Goal: Task Accomplishment & Management: Manage account settings

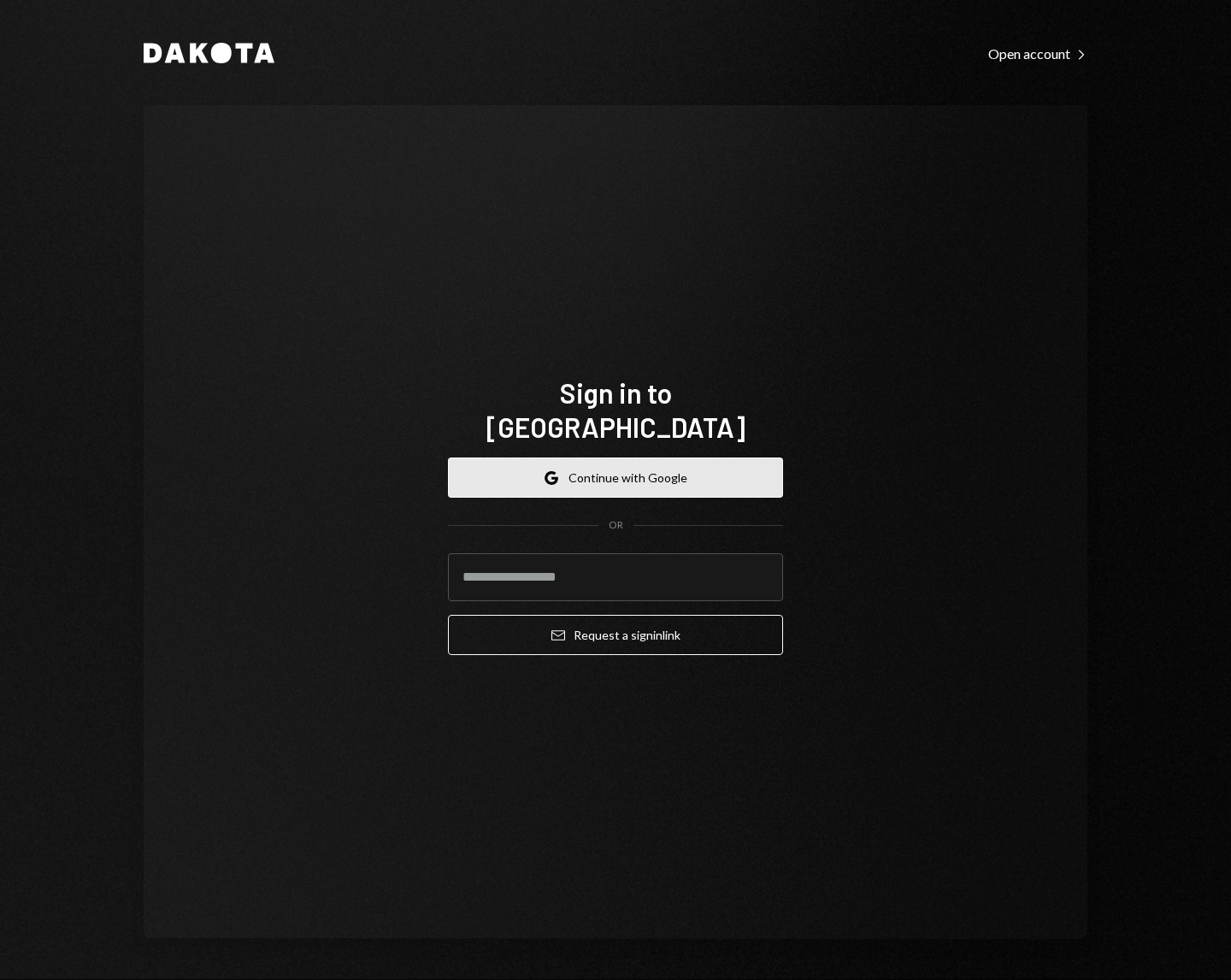
click at [653, 471] on button "Google Continue with Google" at bounding box center [616, 477] width 335 height 40
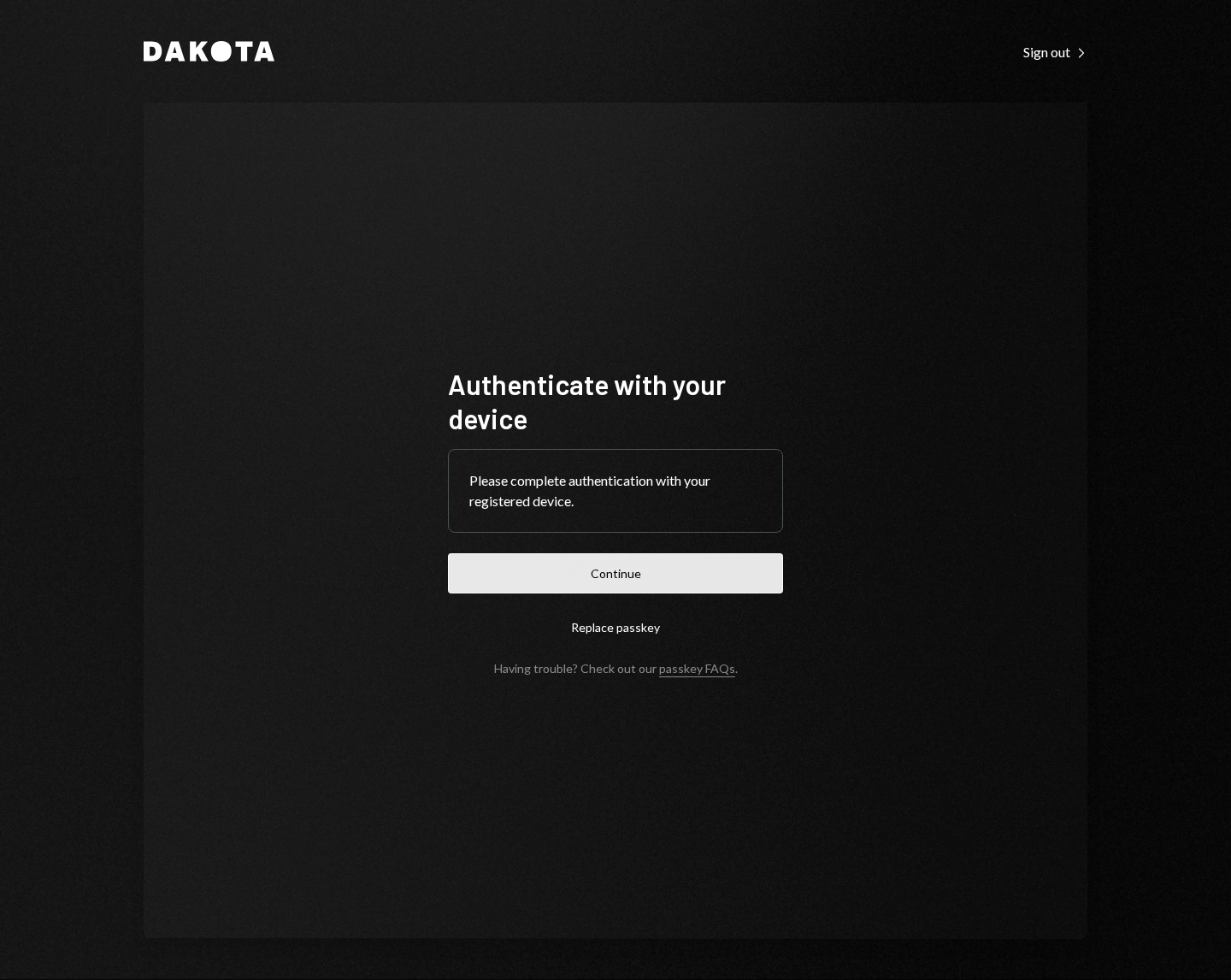
click at [716, 573] on button "Continue" at bounding box center [616, 573] width 335 height 40
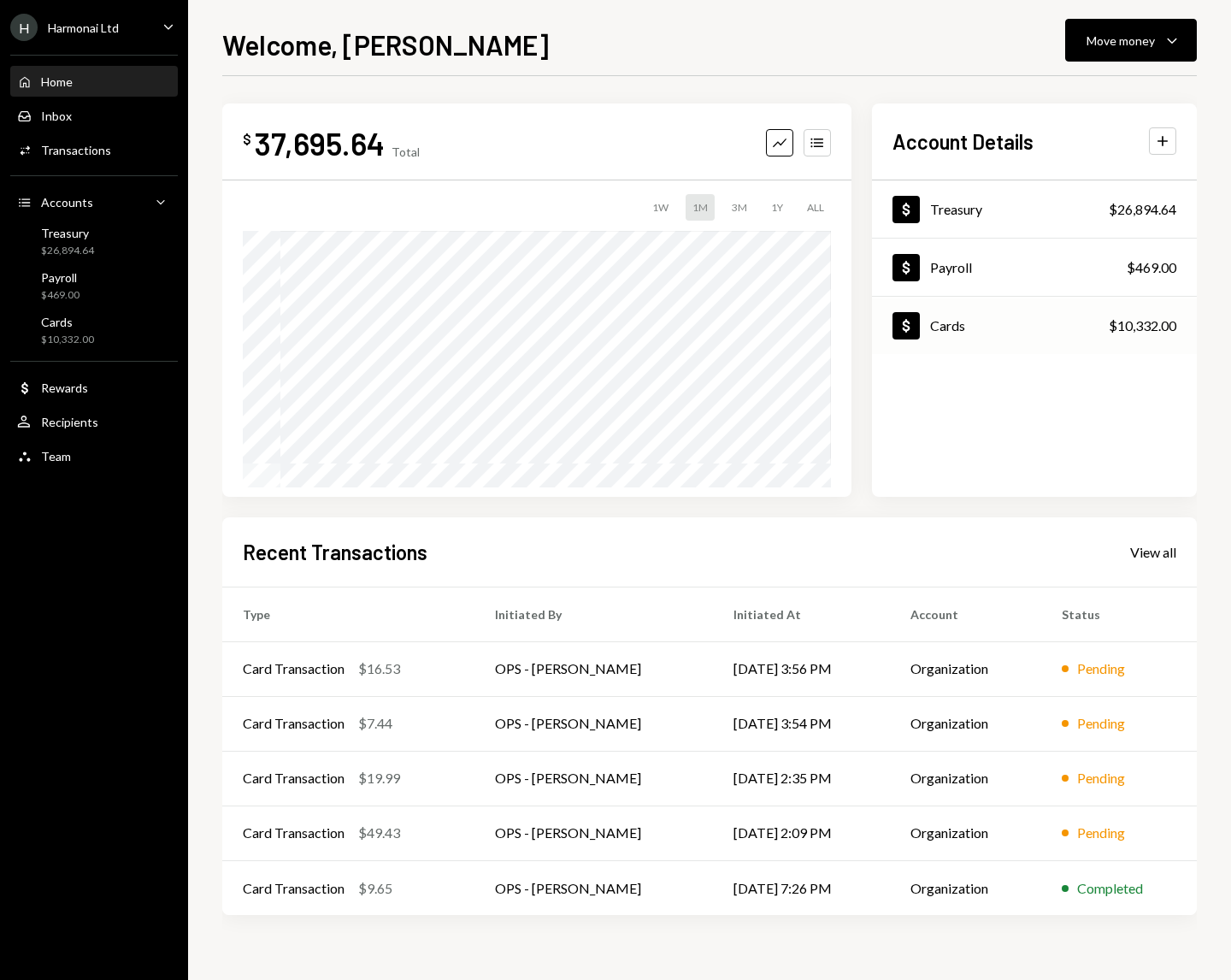
click at [972, 320] on div "Dollar Cards $10,332.00" at bounding box center [1035, 326] width 325 height 55
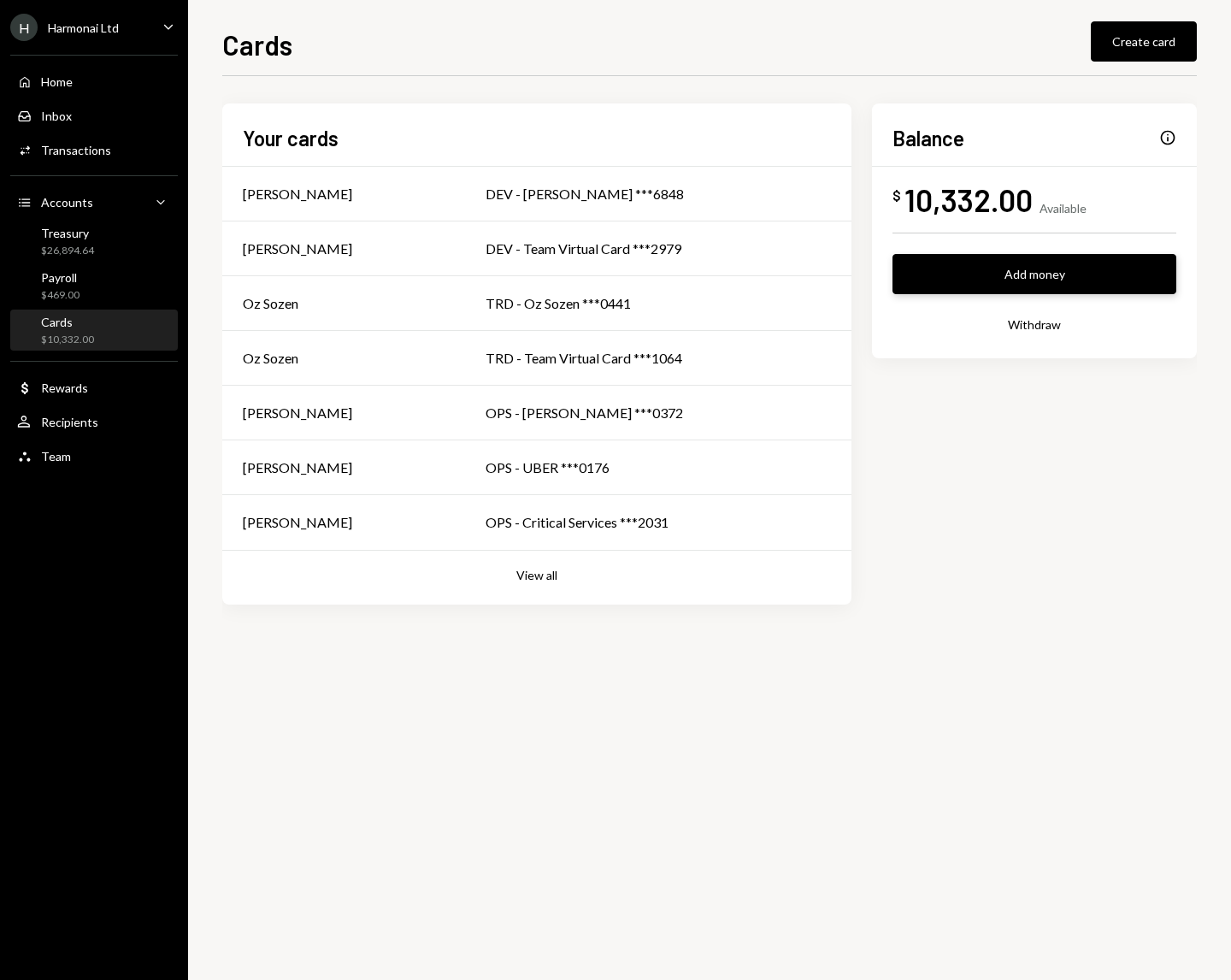
click at [998, 271] on button "Add money" at bounding box center [1035, 273] width 284 height 40
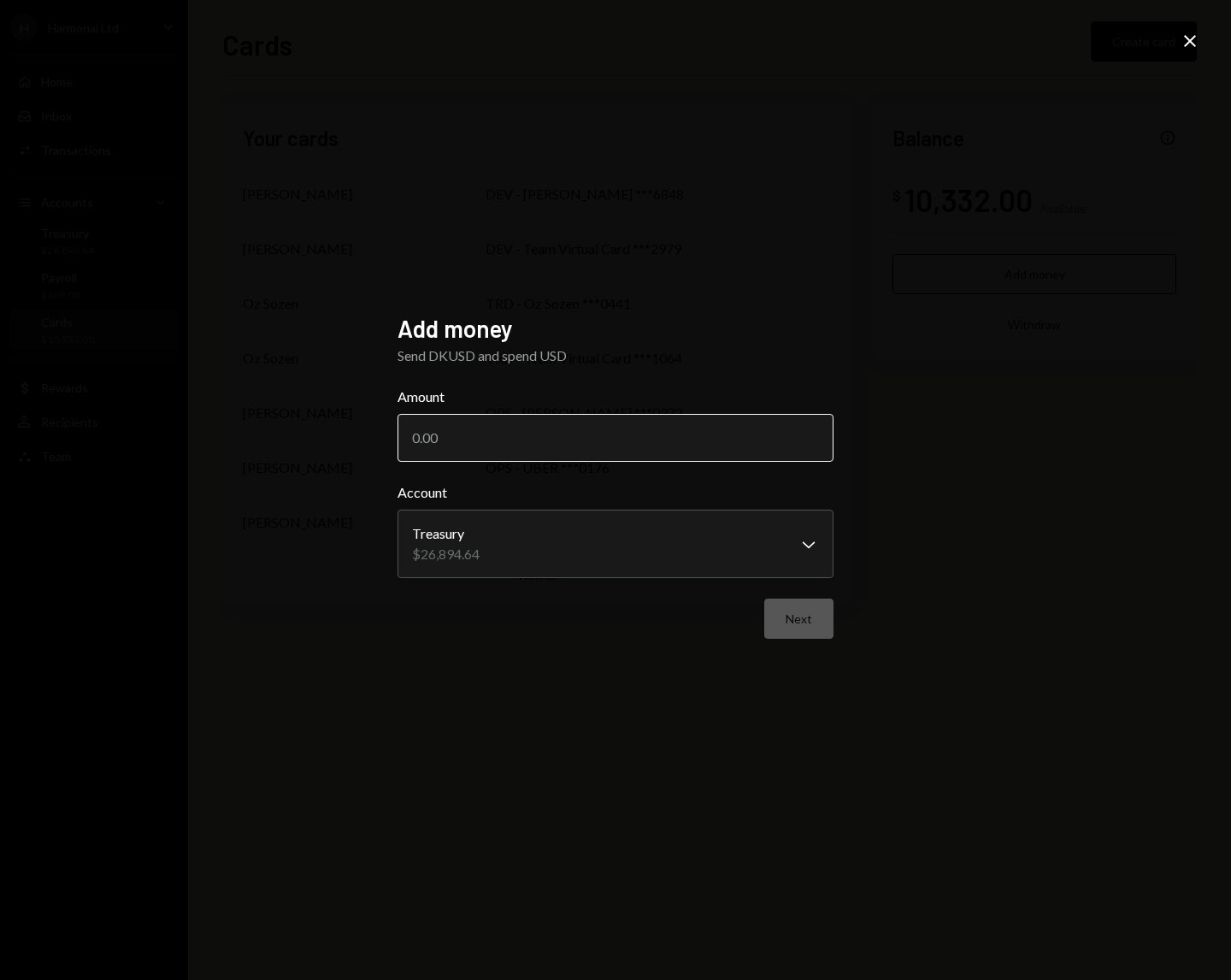
click at [583, 433] on input "Amount" at bounding box center [616, 437] width 436 height 48
type input "10000"
click at [811, 631] on button "Next" at bounding box center [799, 618] width 70 height 40
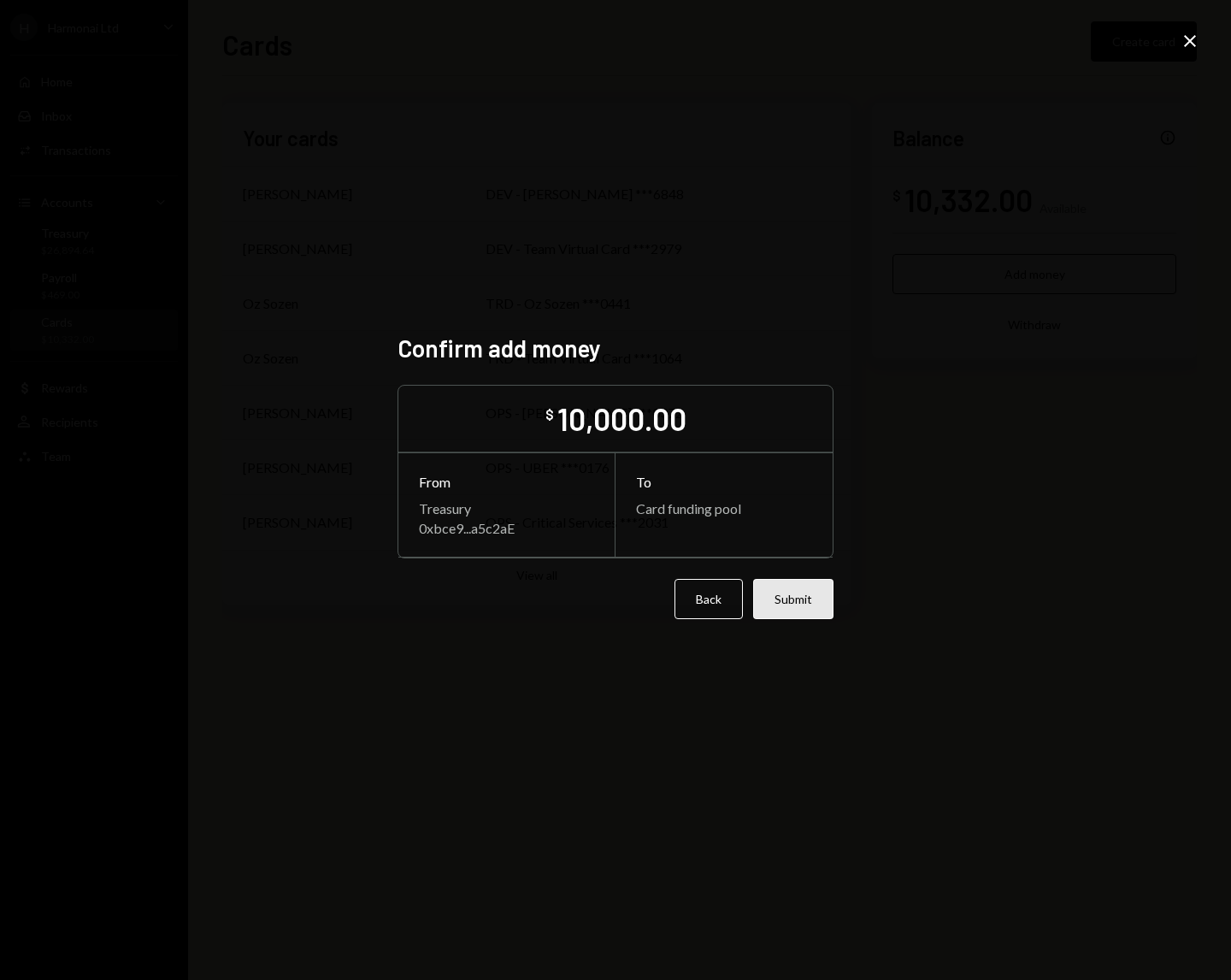
click at [809, 599] on button "Submit" at bounding box center [794, 599] width 81 height 40
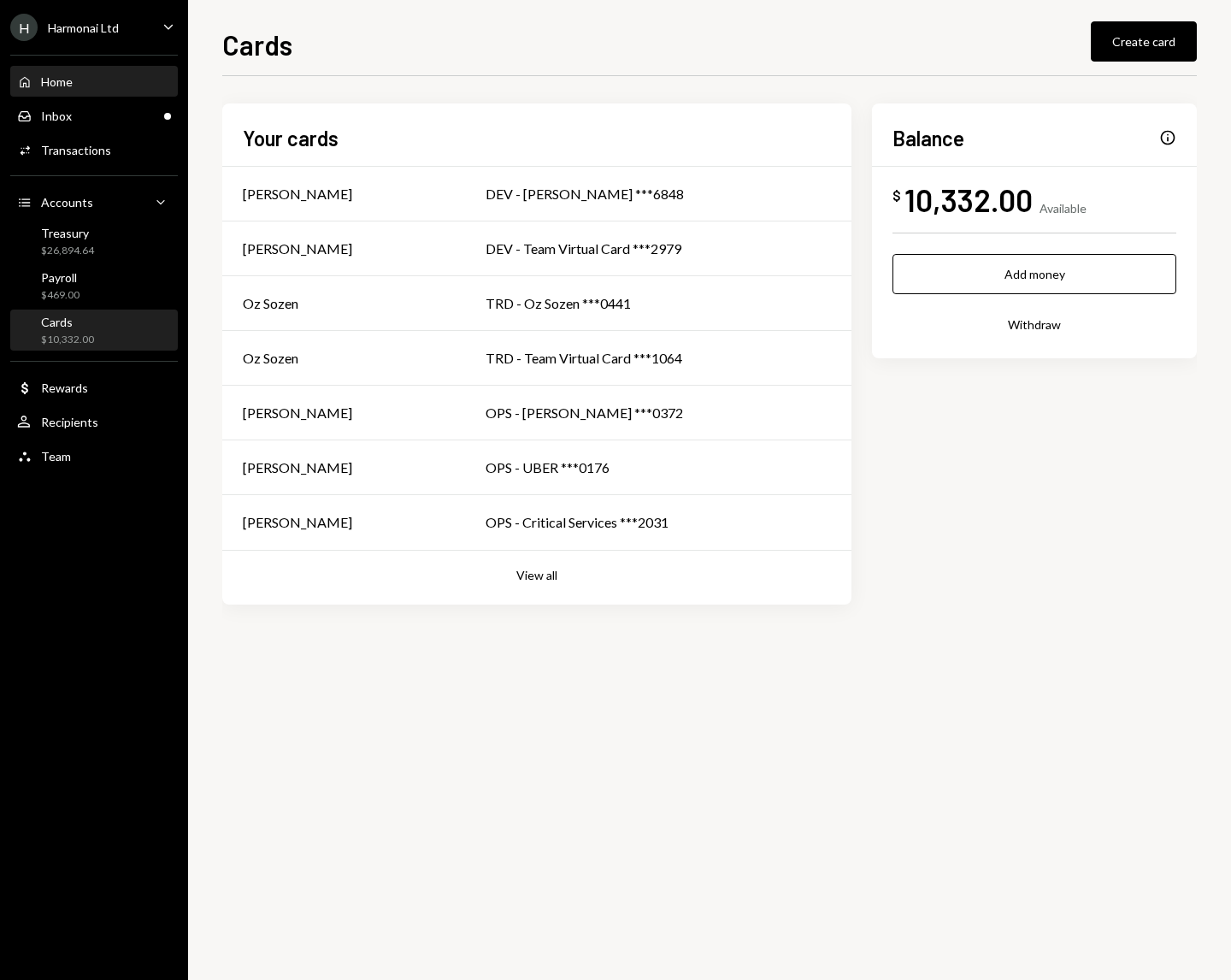
click at [52, 81] on div "Home" at bounding box center [57, 81] width 32 height 14
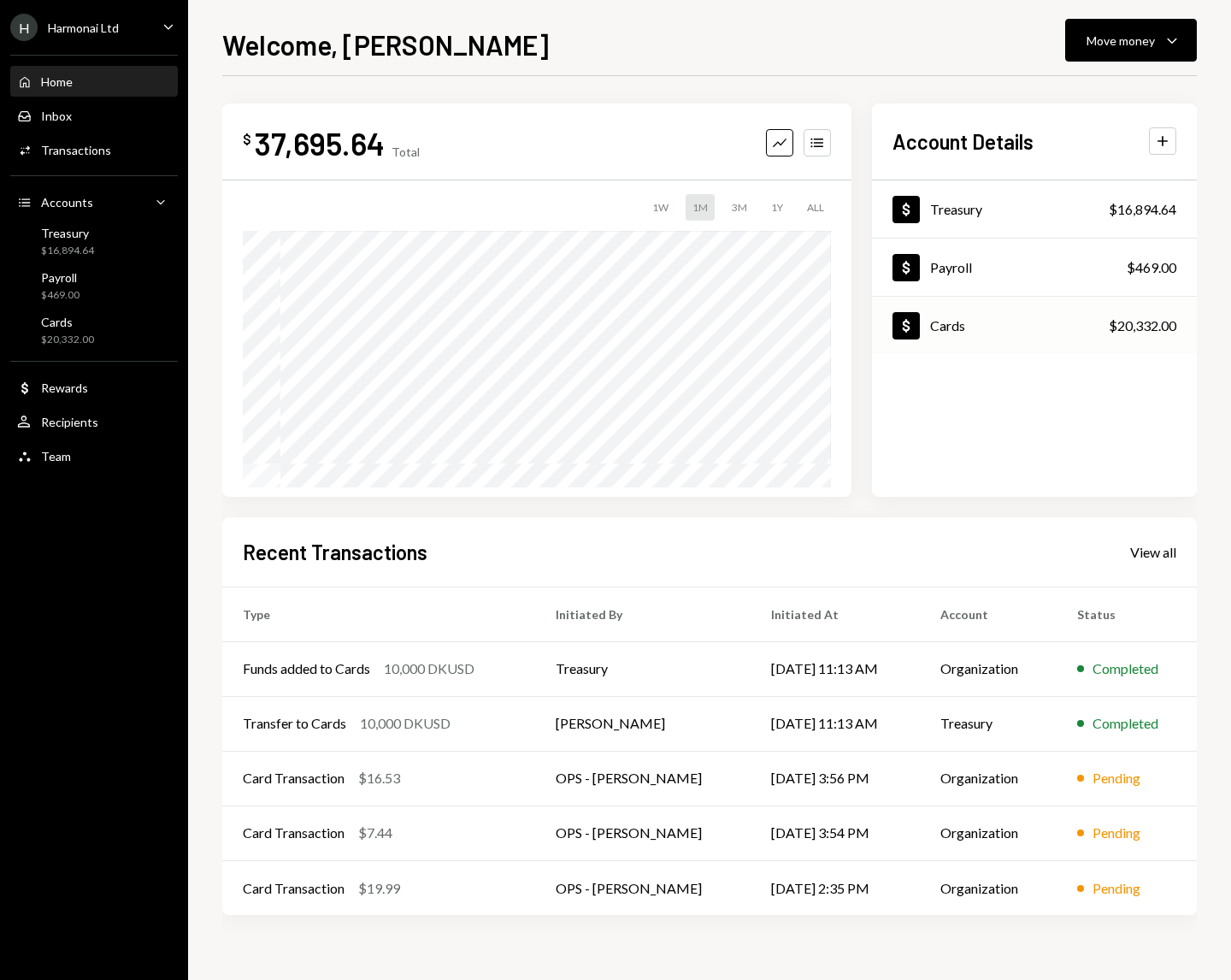
click at [958, 329] on div "Cards" at bounding box center [947, 325] width 35 height 16
